Goal: Transaction & Acquisition: Purchase product/service

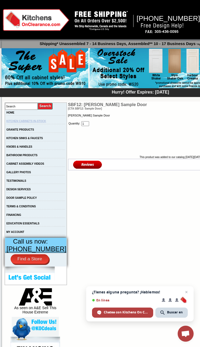
click at [27, 122] on link "KITCHEN CABINETS IN-STOCK" at bounding box center [26, 121] width 40 height 3
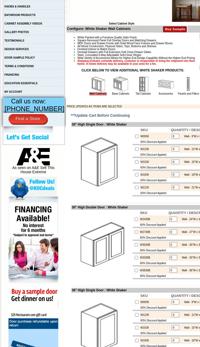
scroll to position [142, 0]
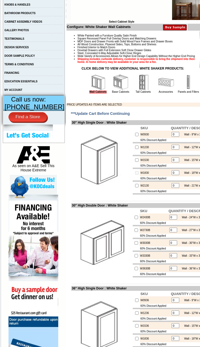
click at [172, 175] on input "0" at bounding box center [176, 172] width 8 height 5
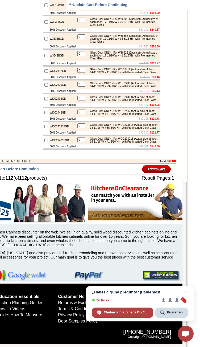
scroll to position [2330, 90]
type input "01"
checkbox input "true"
click at [81, 130] on td "$304.42 $121.77" at bounding box center [118, 132] width 84 height 4
drag, startPoint x: 81, startPoint y: 129, endPoint x: 74, endPoint y: 130, distance: 7.1
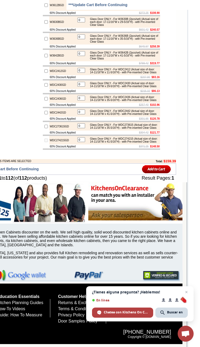
click at [76, 136] on td "0 Glass Door ONLY - For WDC274215 (Actual size of door: 14-11/16"W x 41-5/16"H)…" at bounding box center [118, 140] width 84 height 9
type input "1"
checkbox input "true"
drag, startPoint x: 151, startPoint y: 160, endPoint x: 154, endPoint y: 166, distance: 6.3
click at [151, 163] on td "**Update Cart Before Continuing" at bounding box center [75, 168] width 199 height 11
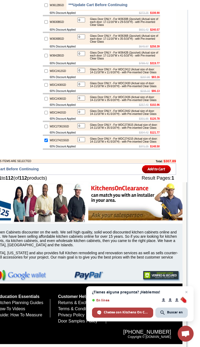
click at [154, 166] on input "image" at bounding box center [156, 168] width 29 height 9
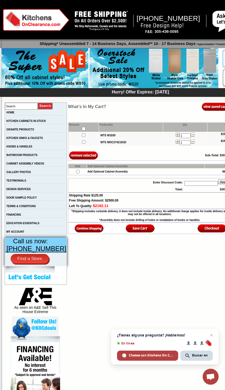
click at [195, 181] on input "text" at bounding box center [201, 183] width 34 height 5
paste input "WS15"
click at [205, 181] on input "WS15" at bounding box center [201, 183] width 34 height 5
type input "WS15"
click at [205, 183] on img at bounding box center [224, 181] width 13 height 5
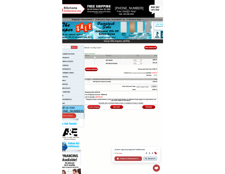
scroll to position [0, 22]
